Goal: Information Seeking & Learning: Find specific page/section

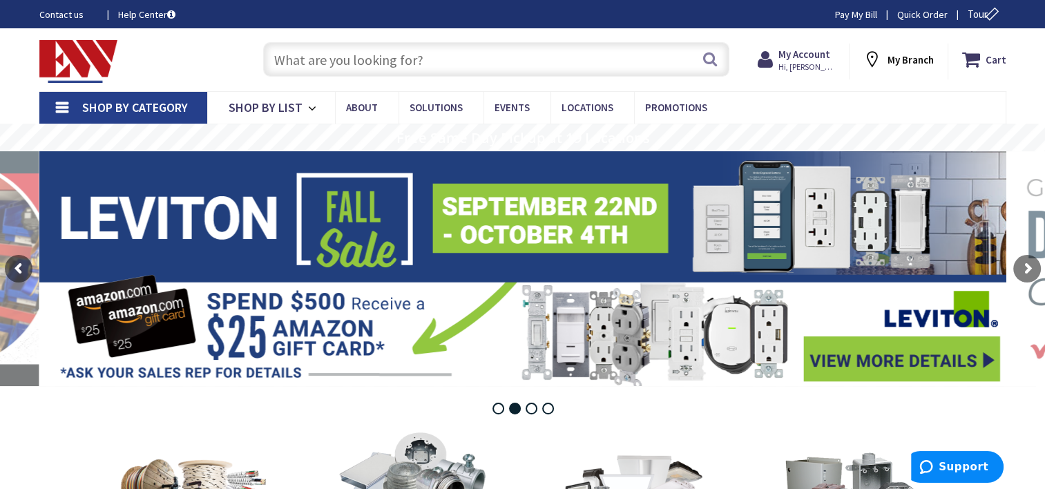
click at [135, 106] on span "Shop By Category" at bounding box center [135, 107] width 106 height 16
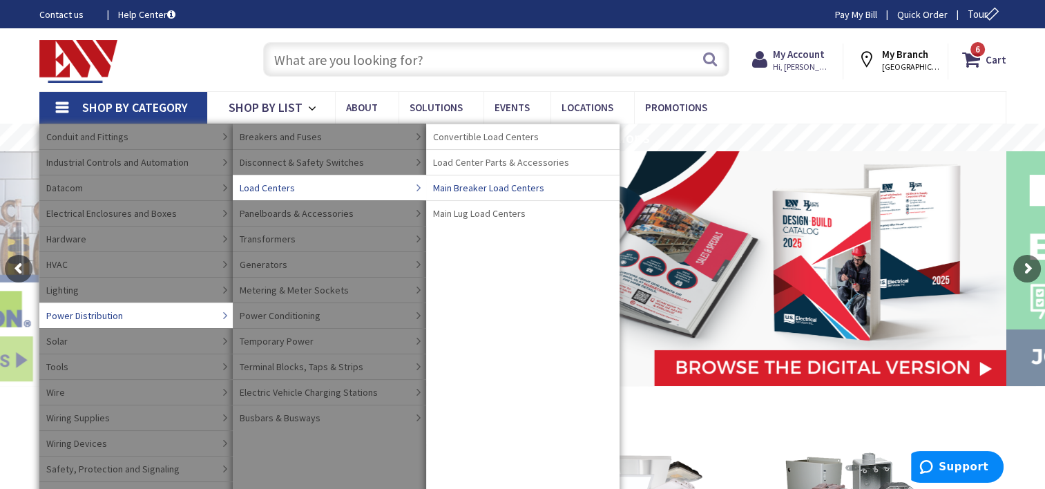
click at [492, 190] on span "Main Breaker Load Centers" at bounding box center [488, 188] width 111 height 14
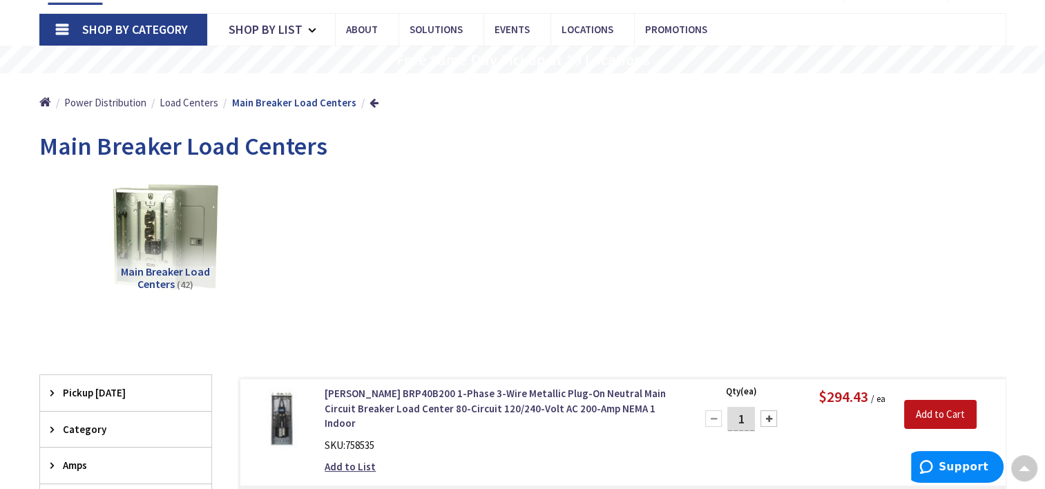
scroll to position [276, 0]
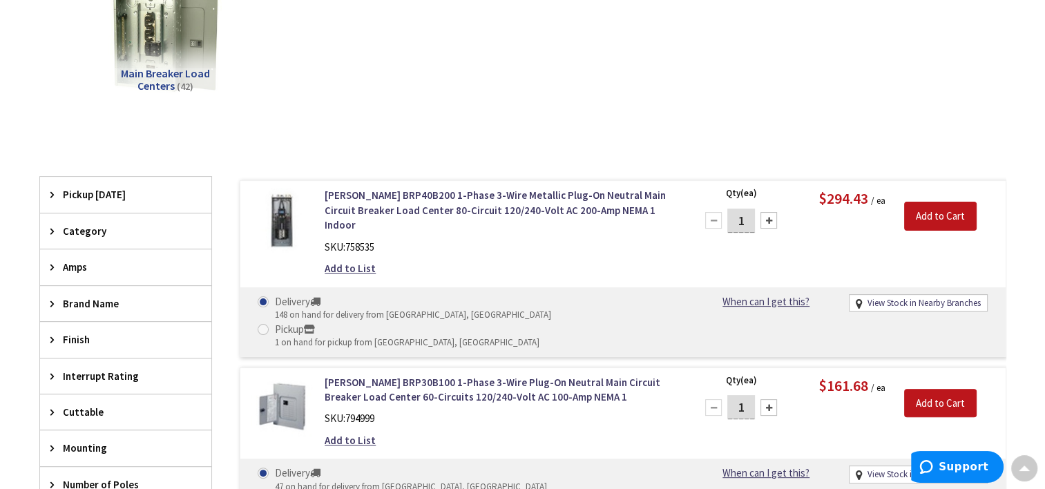
click at [72, 304] on span "Brand Name" at bounding box center [119, 303] width 113 height 15
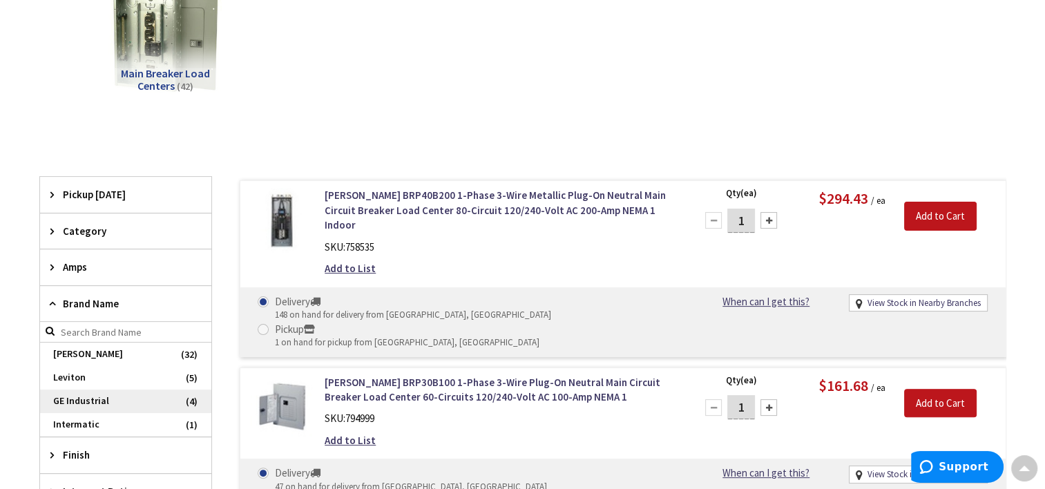
click at [124, 395] on span "GE Industrial" at bounding box center [125, 401] width 171 height 23
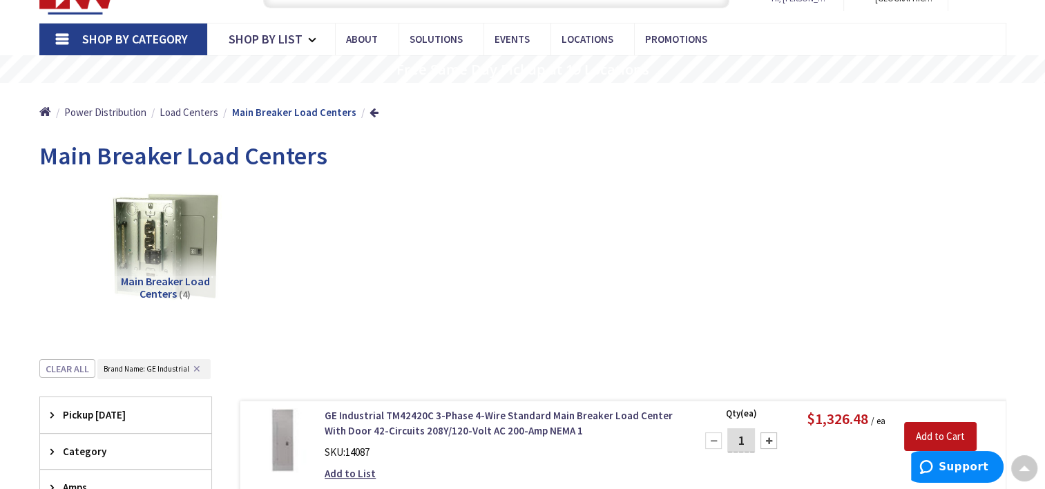
scroll to position [0, 0]
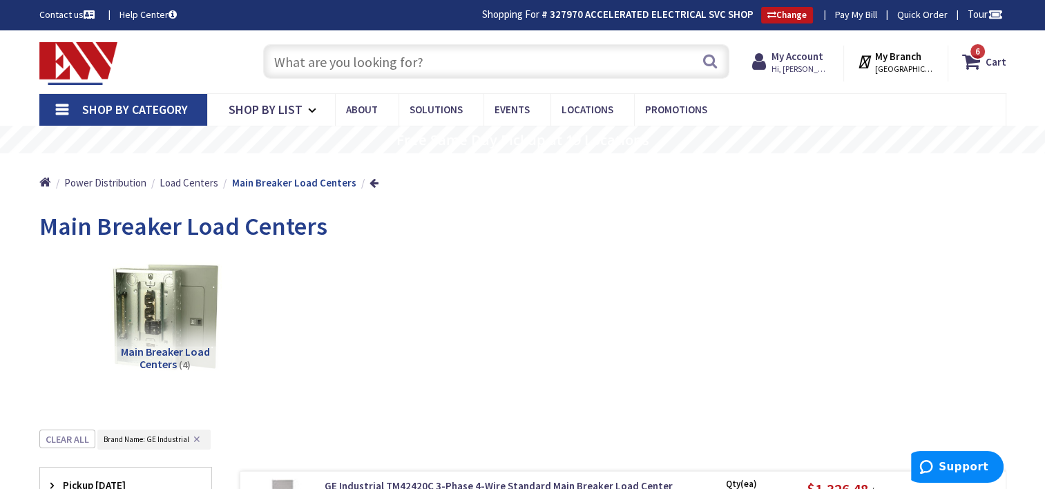
click at [488, 60] on input "text" at bounding box center [496, 61] width 466 height 35
click at [316, 53] on input "text" at bounding box center [496, 61] width 466 height 35
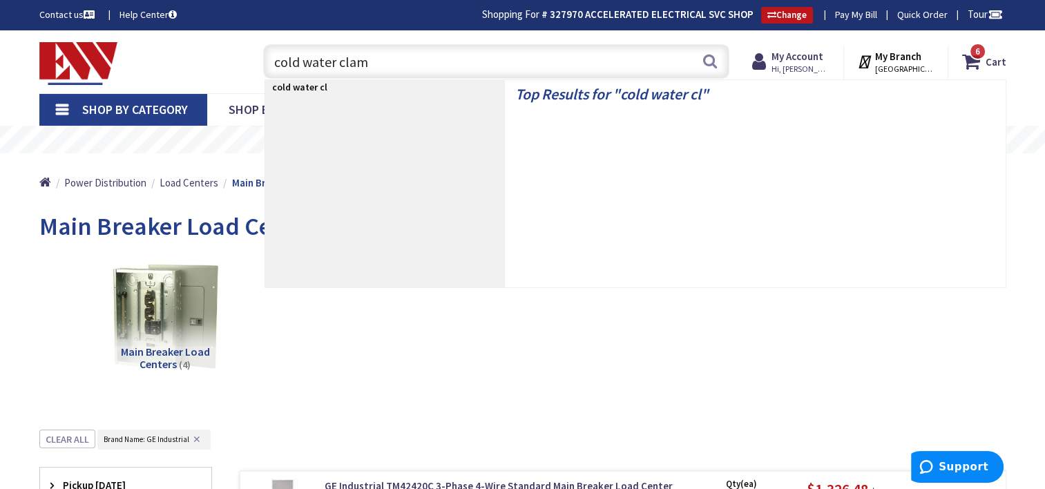
type input "cold water clamp"
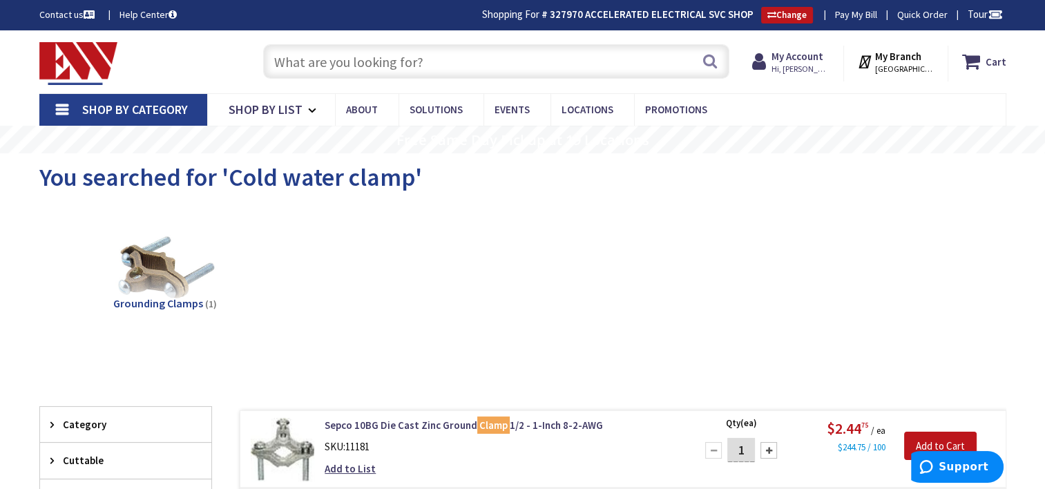
click at [470, 54] on input "text" at bounding box center [496, 61] width 466 height 35
click at [428, 60] on input "text" at bounding box center [496, 61] width 466 height 35
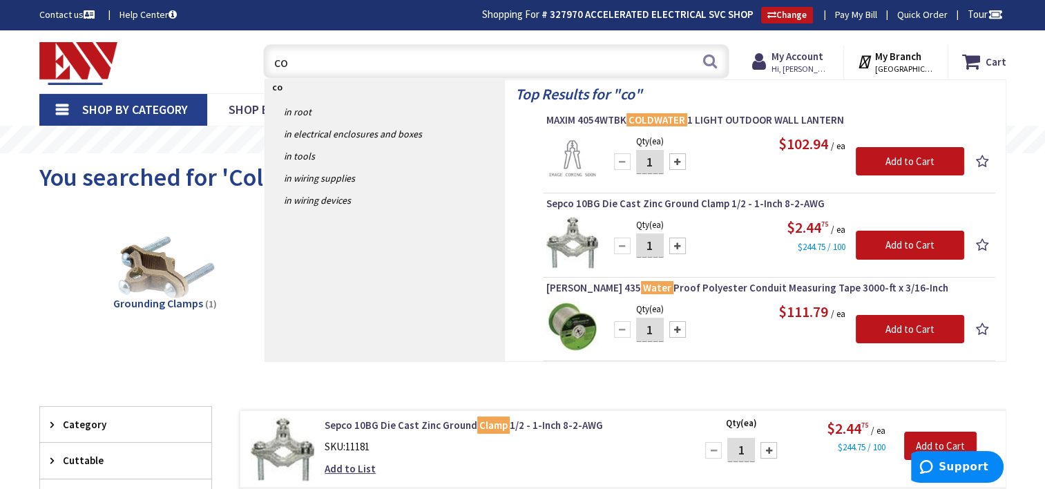
type input "c"
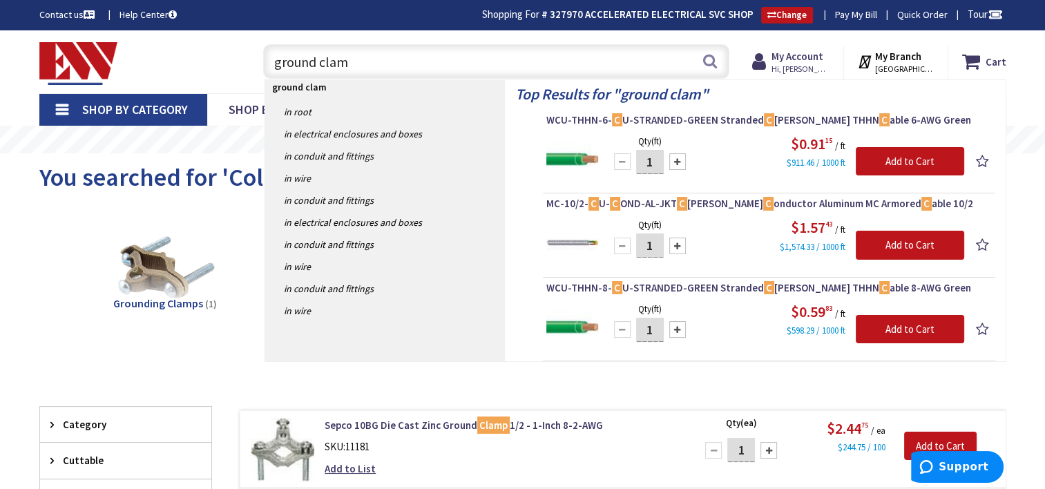
type input "ground clamp"
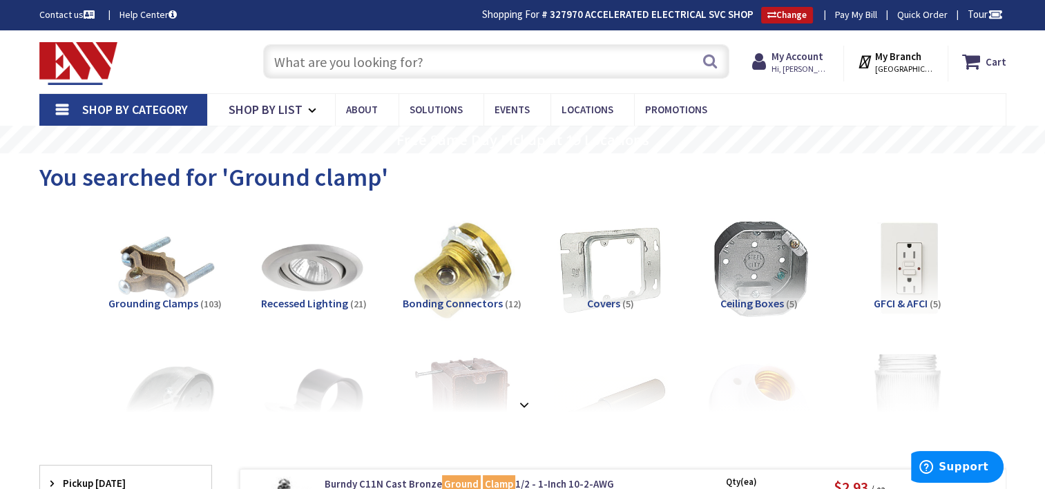
click at [524, 69] on input "text" at bounding box center [496, 61] width 466 height 35
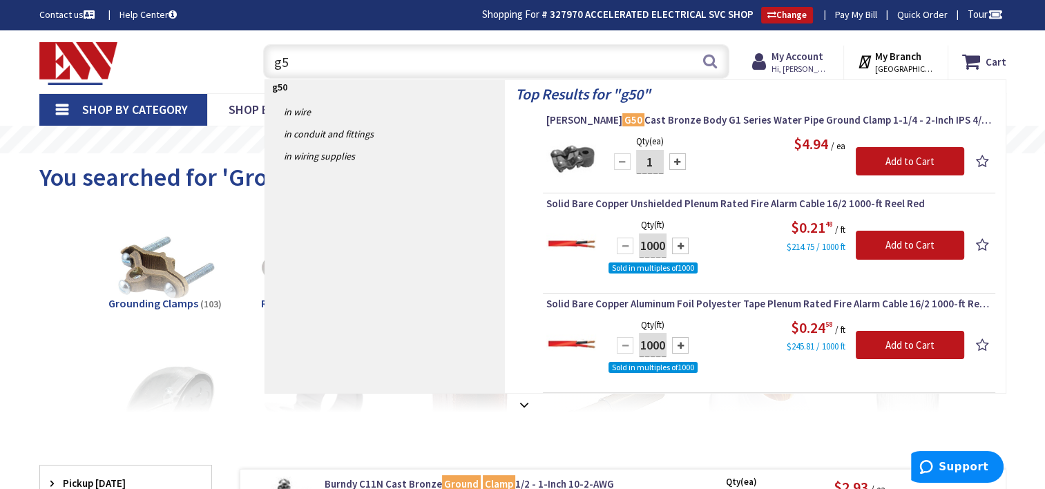
type input "g"
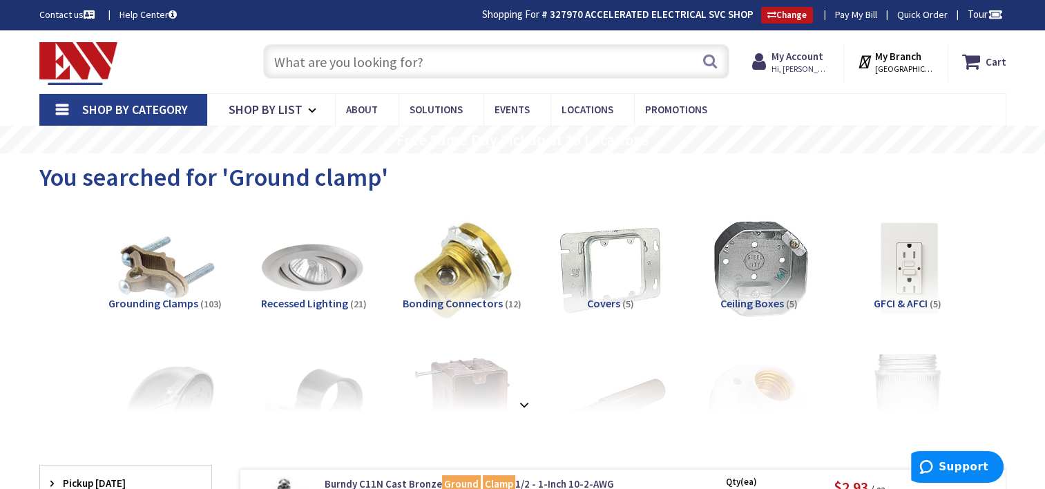
click at [366, 66] on input "text" at bounding box center [496, 61] width 466 height 35
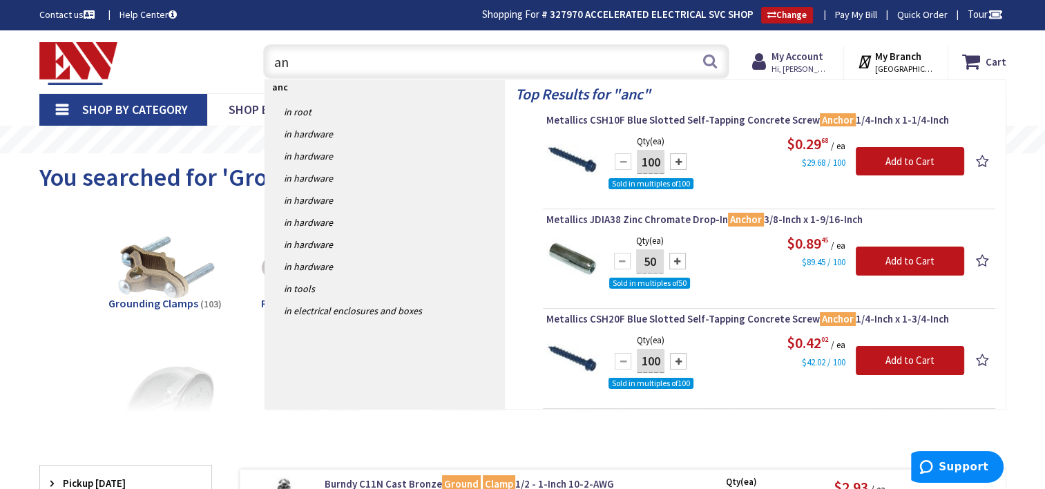
type input "a"
type input "h"
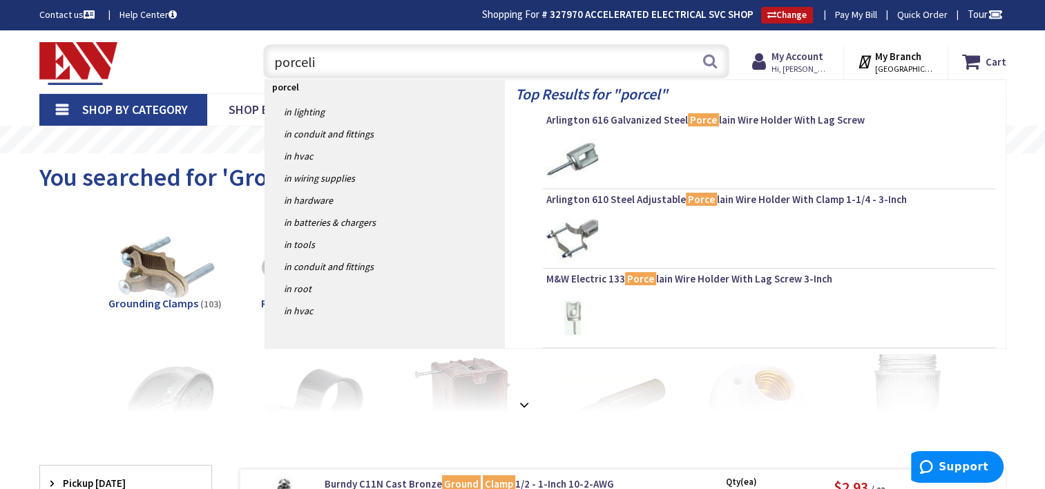
type input "porcelin"
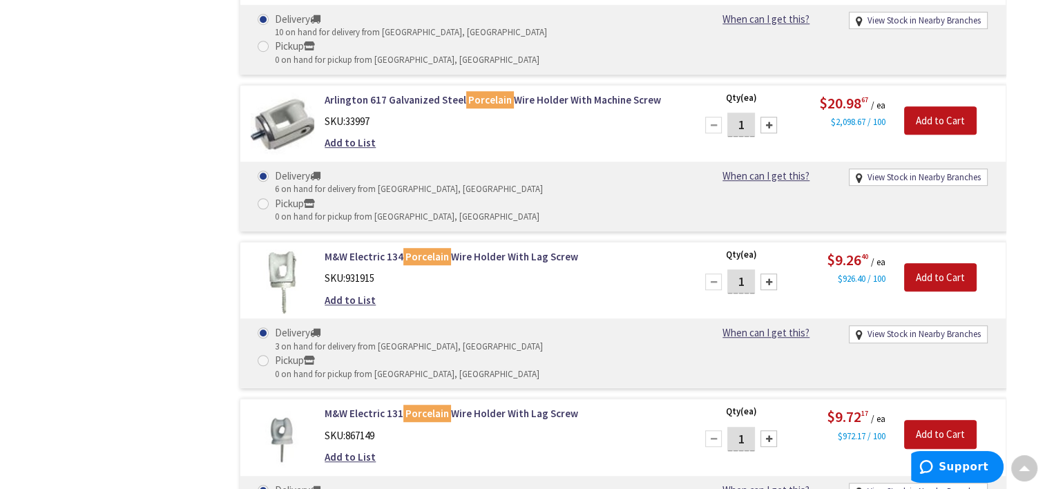
scroll to position [761, 0]
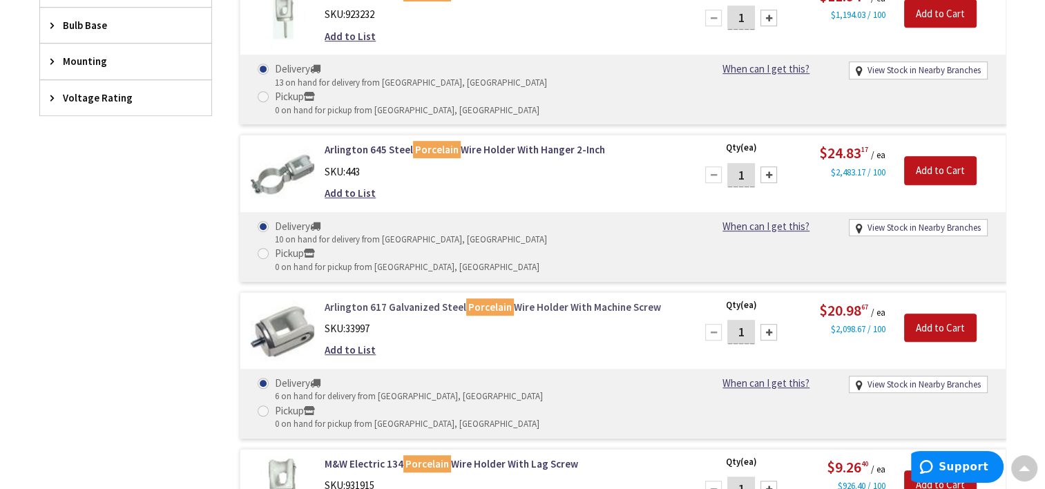
click at [576, 300] on link "Arlington 617 Galvanized Steel Porcelain Wire Holder With Machine Screw" at bounding box center [501, 307] width 352 height 15
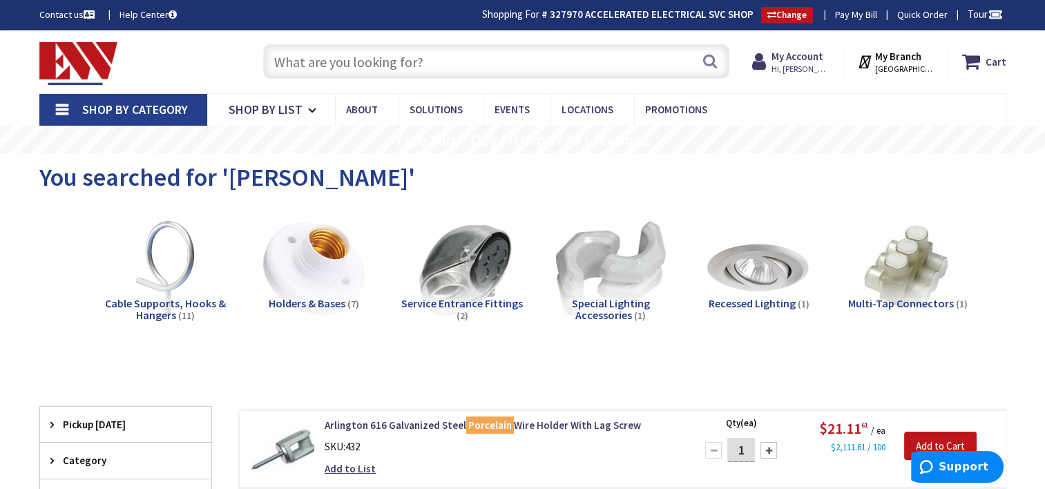
click at [459, 69] on input "text" at bounding box center [496, 61] width 466 height 35
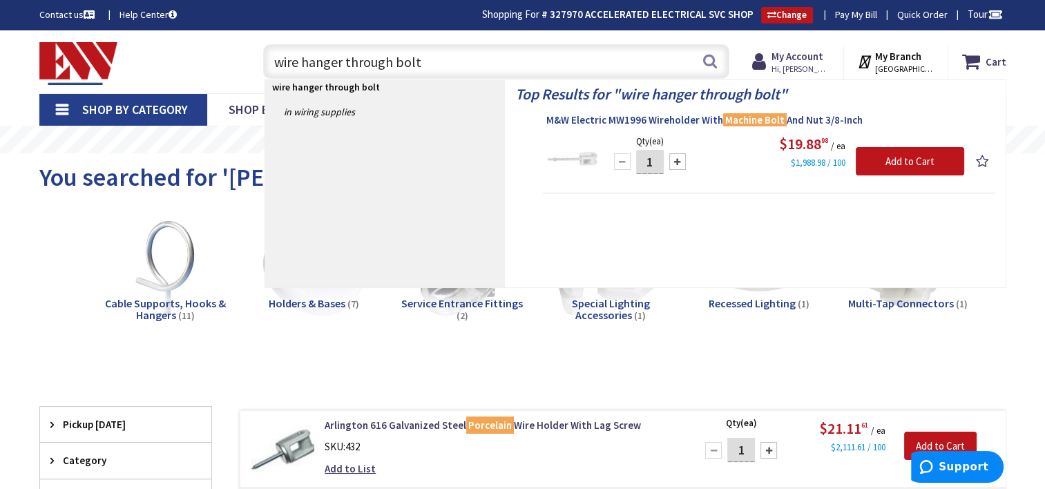
type input "wire hanger through bolt"
click at [624, 116] on span "M&W Electric MW1996 Wireholder With Machine Bolt And Nut 3/8-Inch" at bounding box center [770, 120] width 446 height 14
